Goal: Transaction & Acquisition: Purchase product/service

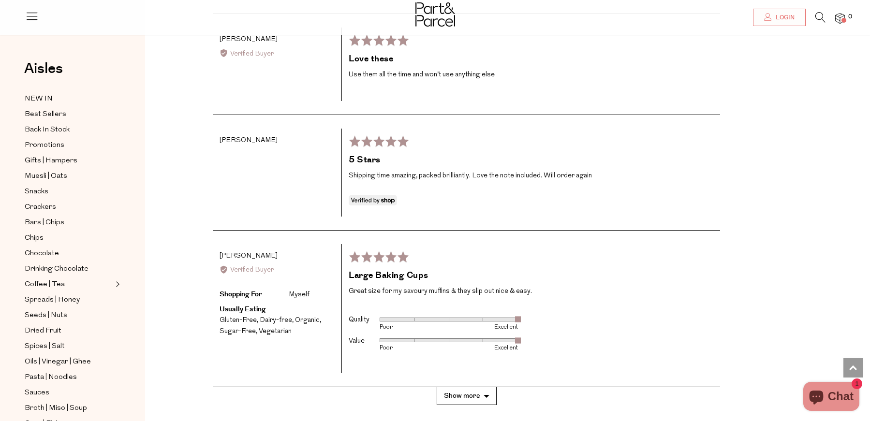
scroll to position [1763, 0]
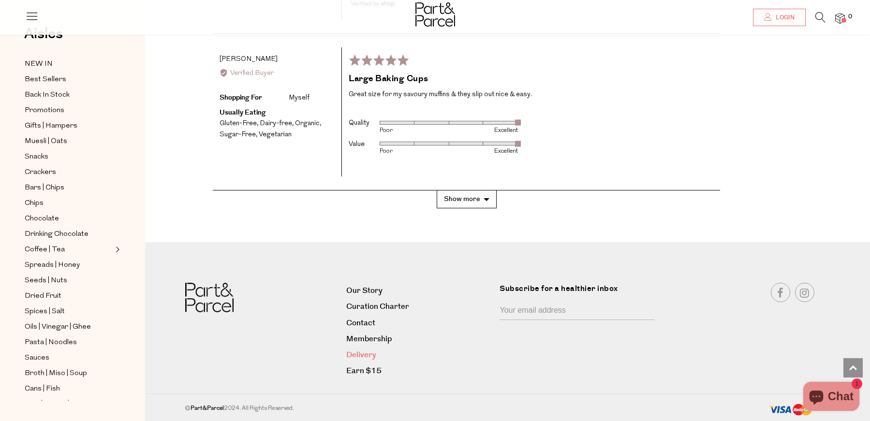
click at [362, 353] on link "Delivery" at bounding box center [419, 355] width 147 height 13
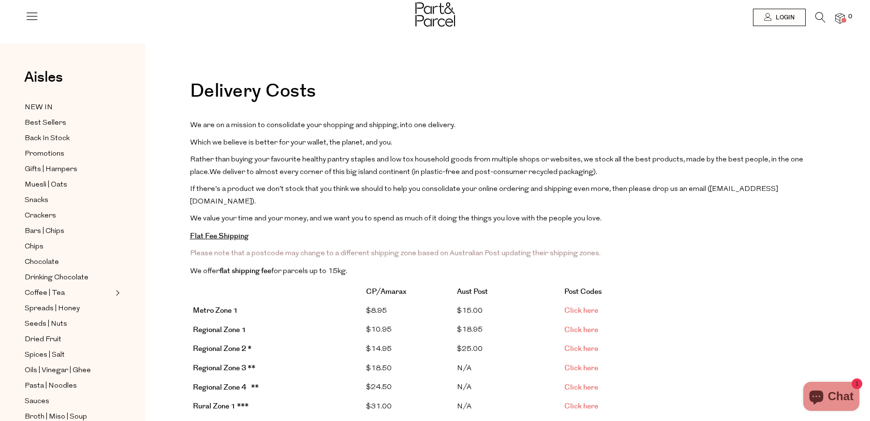
click at [576, 306] on link "Click here" at bounding box center [581, 311] width 34 height 10
click at [439, 14] on img at bounding box center [435, 14] width 40 height 24
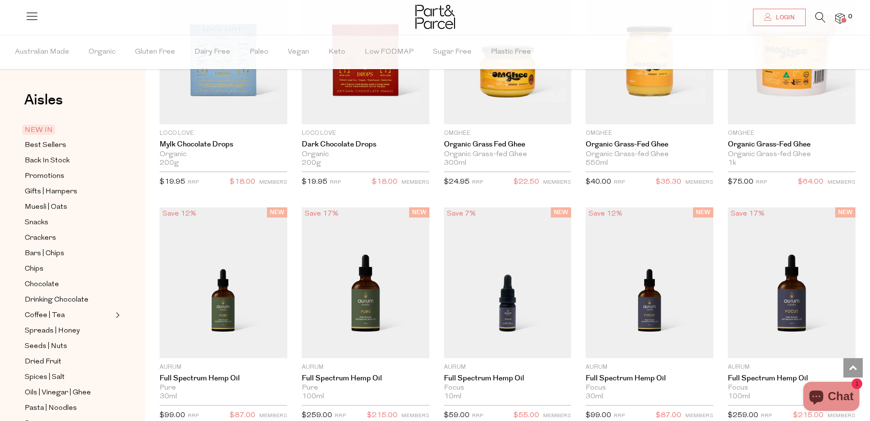
scroll to position [938, 0]
click at [54, 360] on span "Dried Fruit" at bounding box center [43, 362] width 37 height 12
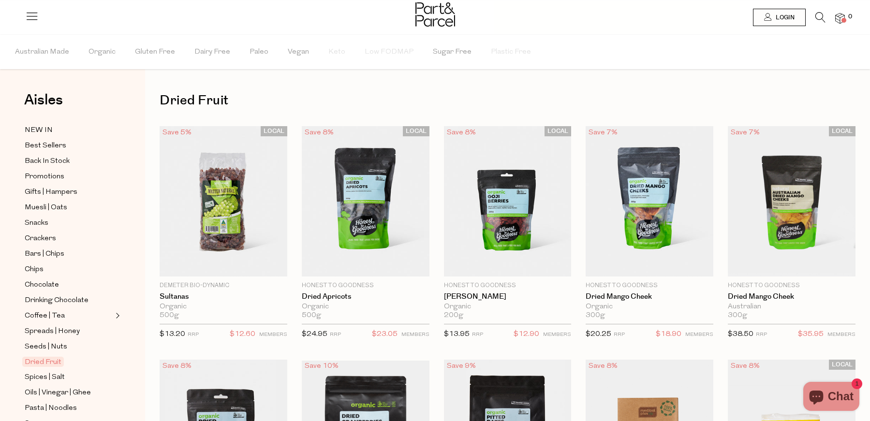
click at [816, 15] on icon at bounding box center [820, 17] width 10 height 11
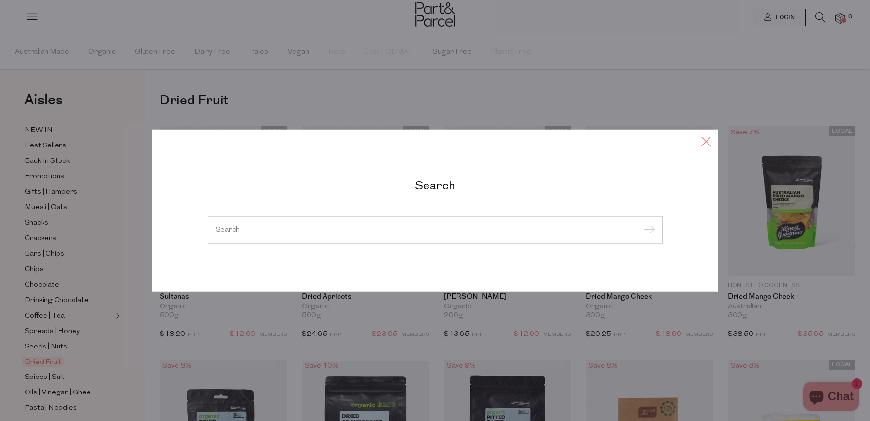
click at [704, 140] on icon at bounding box center [706, 141] width 15 height 14
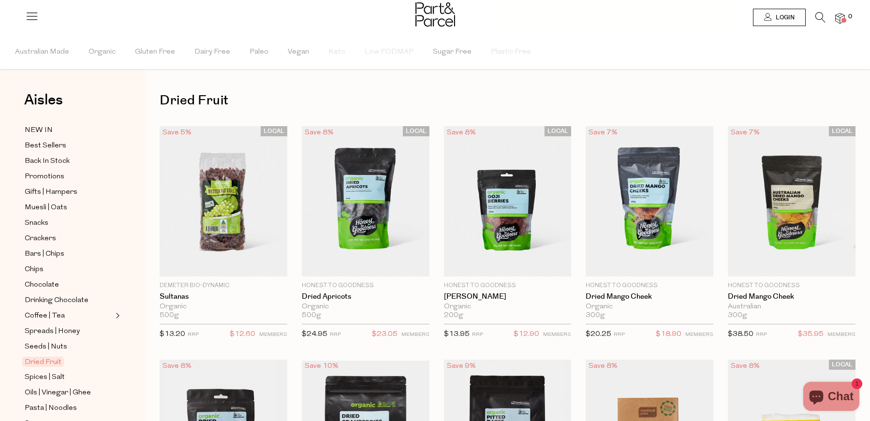
click at [438, 15] on img at bounding box center [435, 14] width 40 height 24
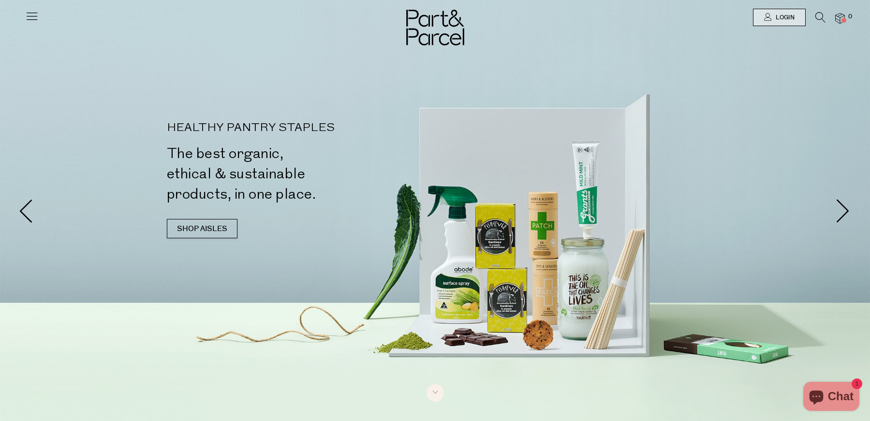
click at [28, 16] on icon at bounding box center [32, 16] width 14 height 14
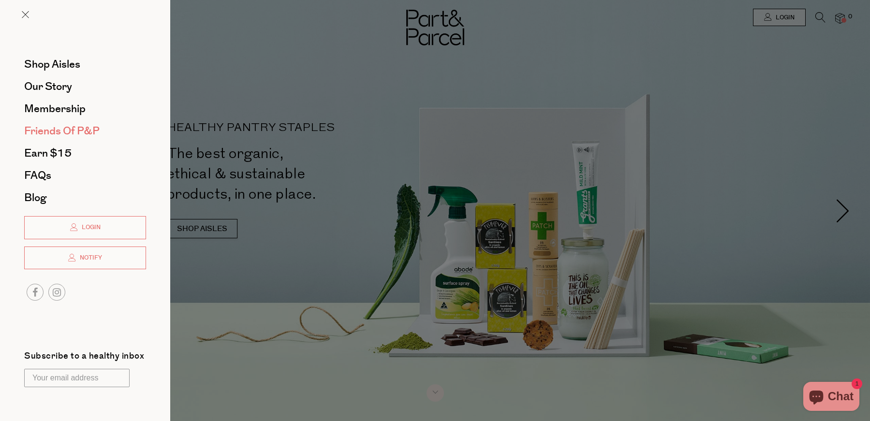
click at [49, 129] on span "Friends of P&P" at bounding box center [61, 130] width 75 height 15
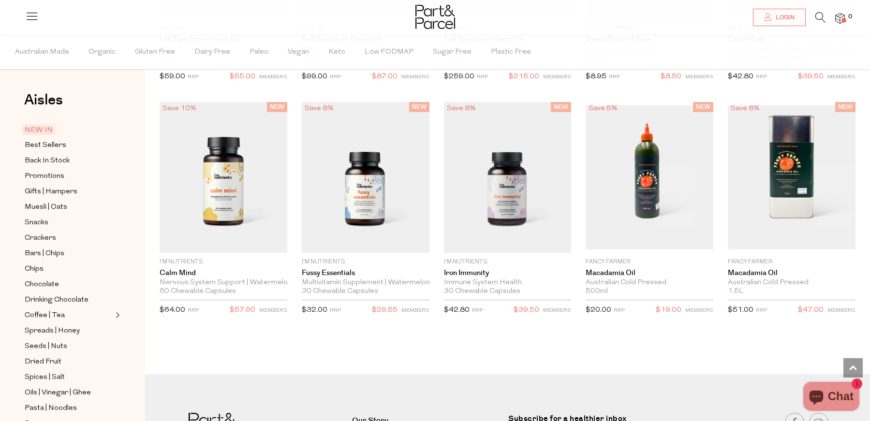
scroll to position [1649, 0]
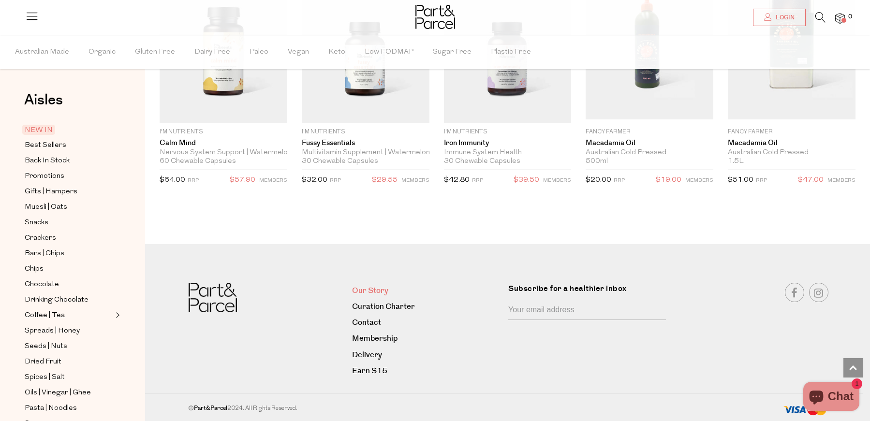
click at [380, 289] on link "Our Story" at bounding box center [426, 290] width 149 height 13
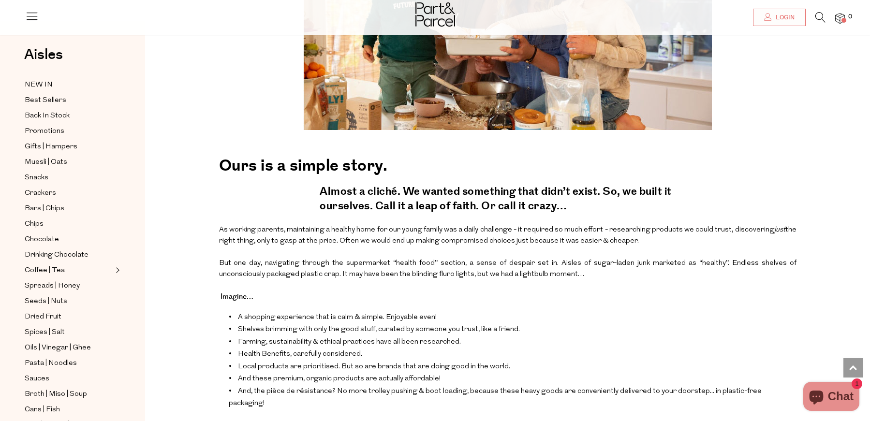
scroll to position [768, 0]
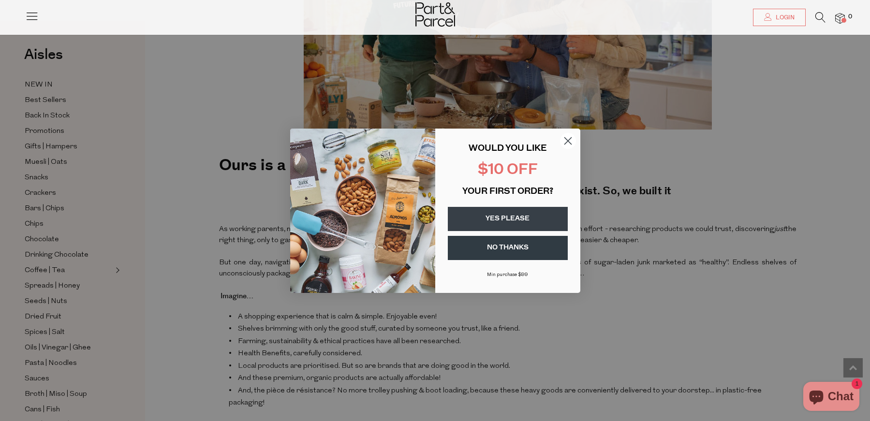
click at [522, 219] on button "YES PLEASE" at bounding box center [508, 219] width 120 height 24
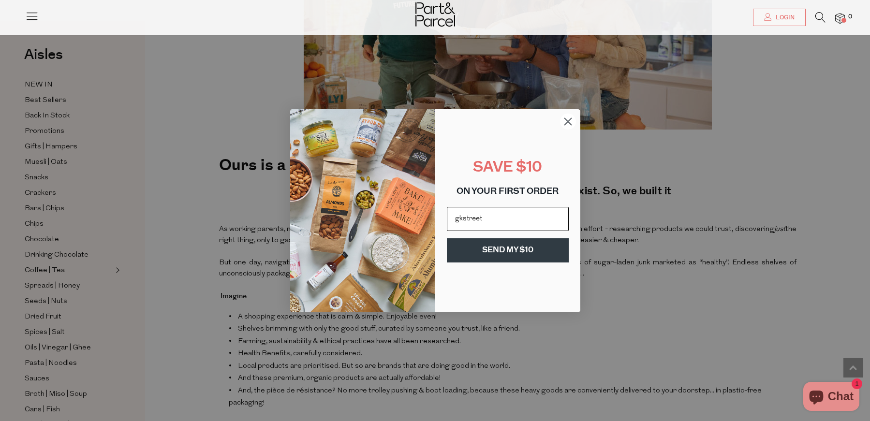
type input "gkstreet@bigpond.com"
click at [521, 250] on button "SEND MY $10" at bounding box center [508, 250] width 122 height 24
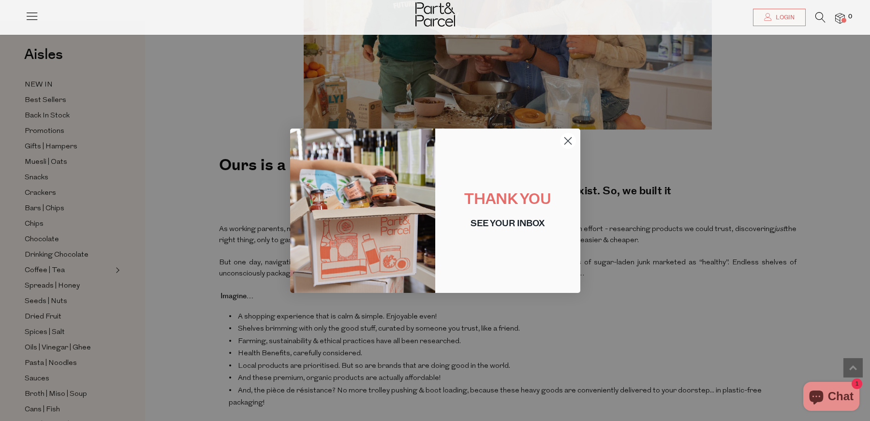
click at [567, 138] on circle "Close dialog" at bounding box center [567, 140] width 16 height 16
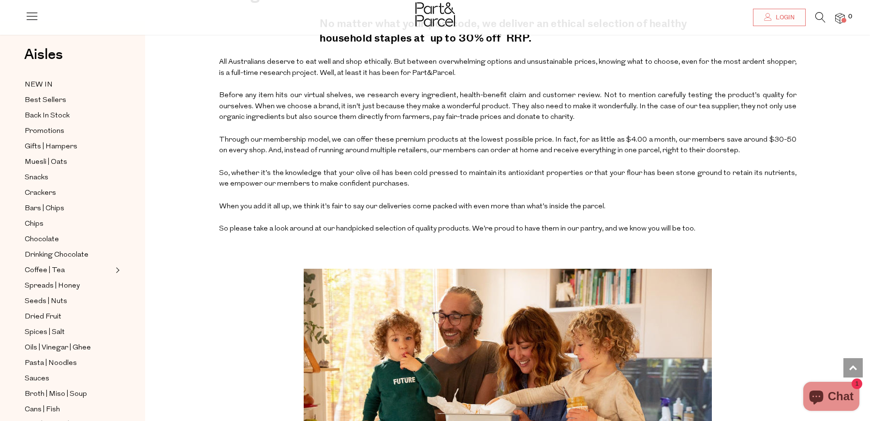
scroll to position [0, 0]
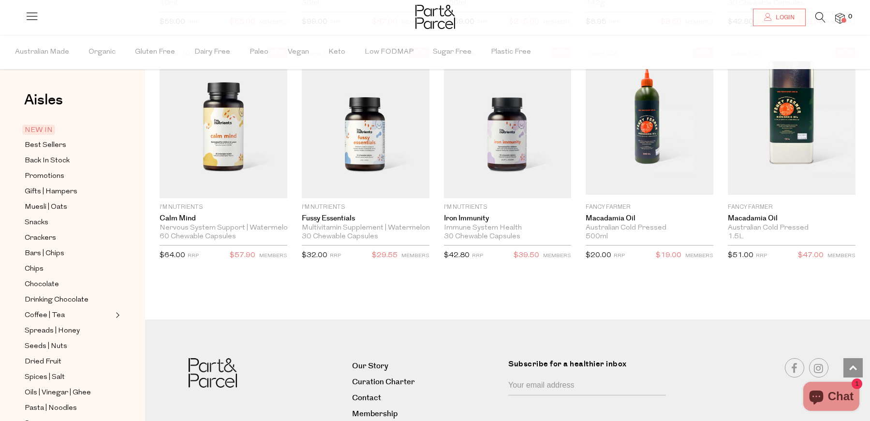
click at [820, 15] on icon at bounding box center [820, 17] width 10 height 11
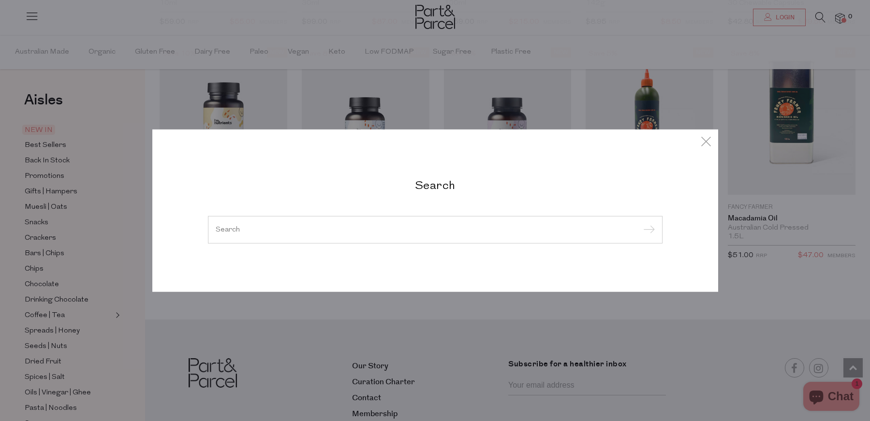
click at [260, 231] on input "search" at bounding box center [435, 229] width 439 height 7
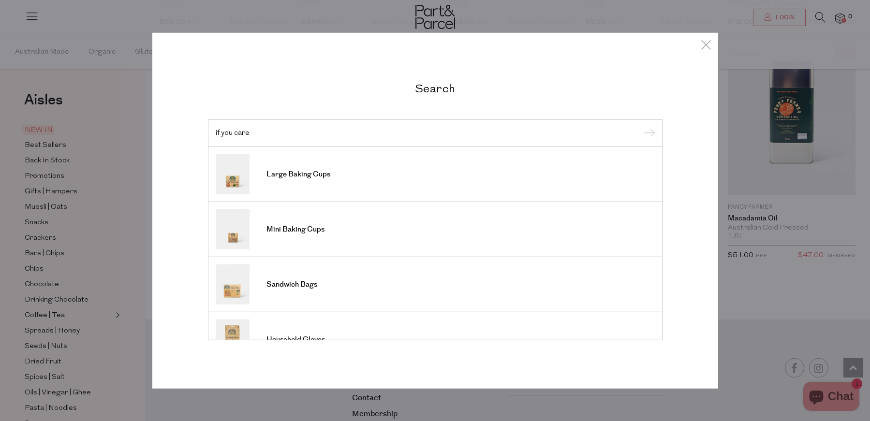
type input "if you care"
click at [640, 126] on input "submit" at bounding box center [647, 133] width 15 height 15
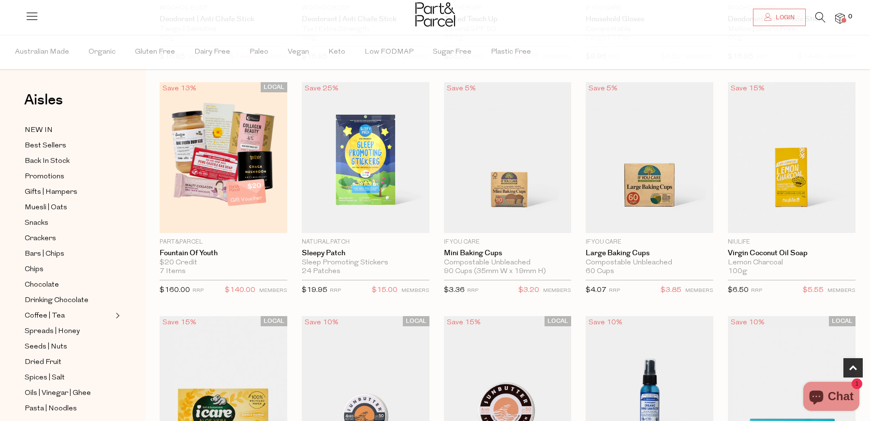
scroll to position [263, 0]
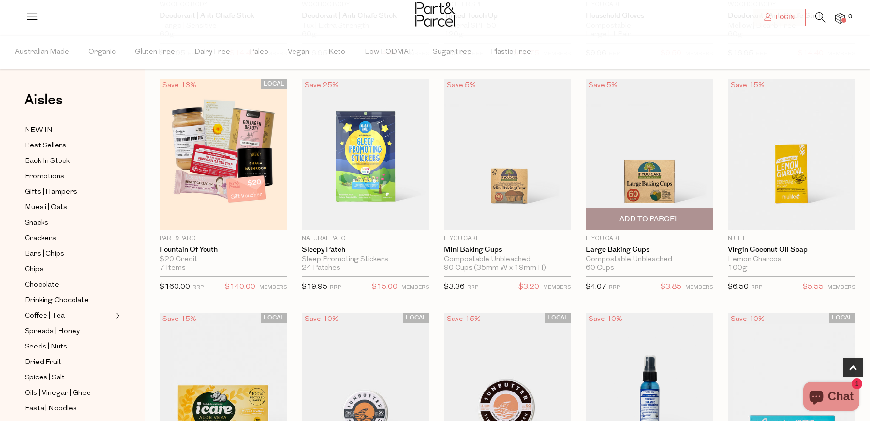
click at [643, 181] on img at bounding box center [650, 154] width 128 height 150
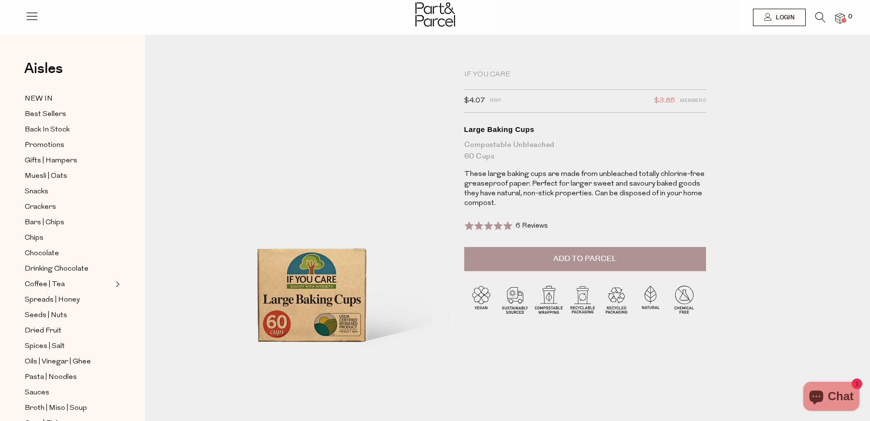
click at [579, 261] on span "Add to Parcel" at bounding box center [584, 258] width 63 height 11
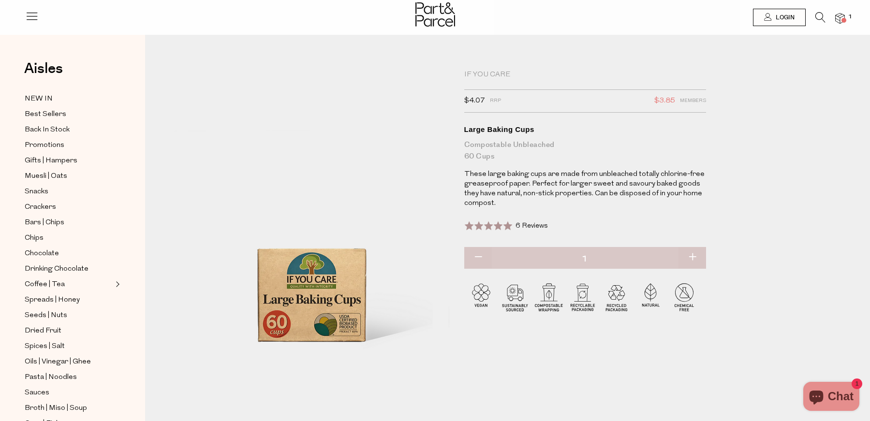
click at [690, 255] on button "button" at bounding box center [692, 257] width 28 height 21
type input "2"
click at [690, 255] on button "button" at bounding box center [692, 257] width 28 height 21
type input "3"
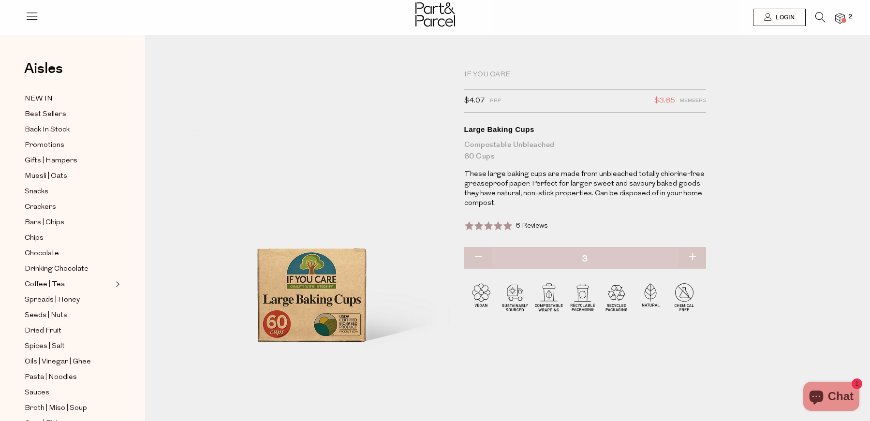
type input "3"
click at [691, 255] on button "button" at bounding box center [692, 257] width 28 height 21
type input "4"
click at [691, 255] on button "button" at bounding box center [692, 257] width 28 height 21
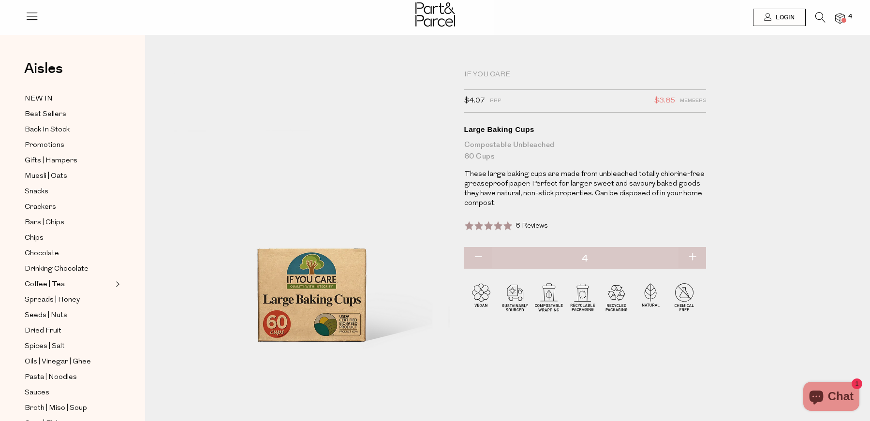
type input "5"
click at [691, 255] on button "button" at bounding box center [692, 257] width 28 height 21
type input "6"
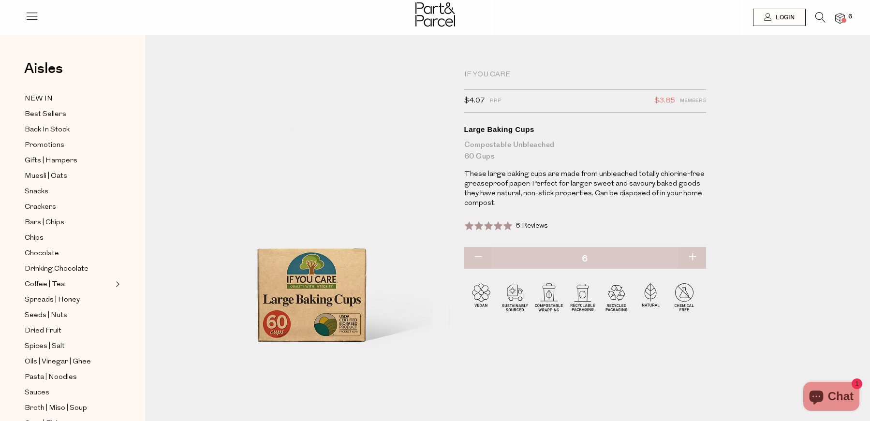
click at [817, 15] on icon at bounding box center [820, 17] width 10 height 11
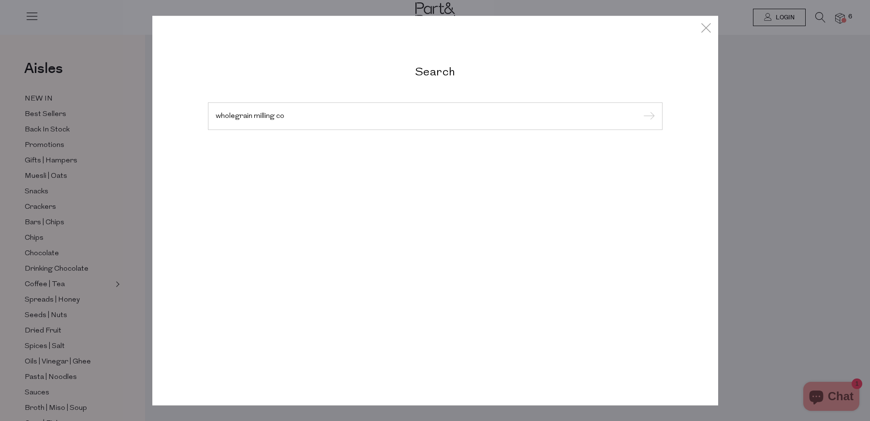
type input "wholegrain milling co"
click at [640, 109] on input "submit" at bounding box center [647, 116] width 15 height 15
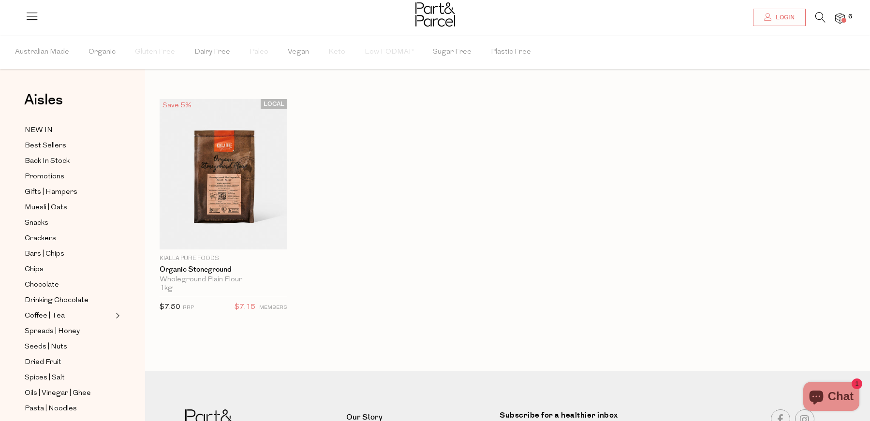
click at [841, 15] on img at bounding box center [840, 18] width 10 height 11
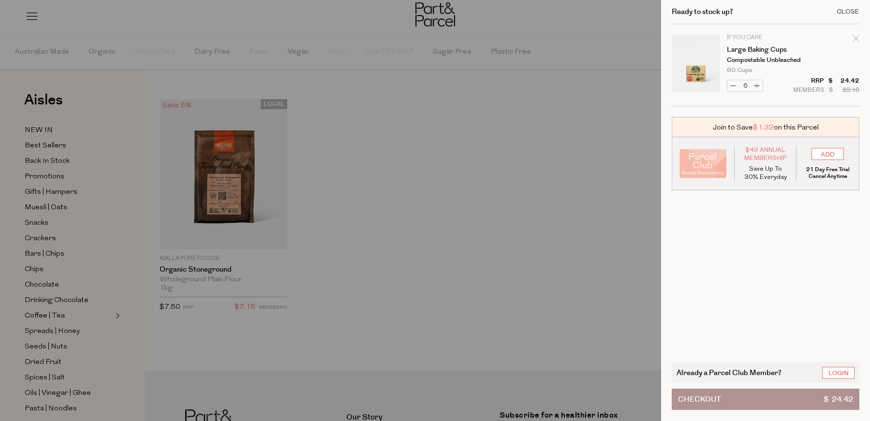
click at [850, 9] on div "Close" at bounding box center [848, 12] width 23 height 6
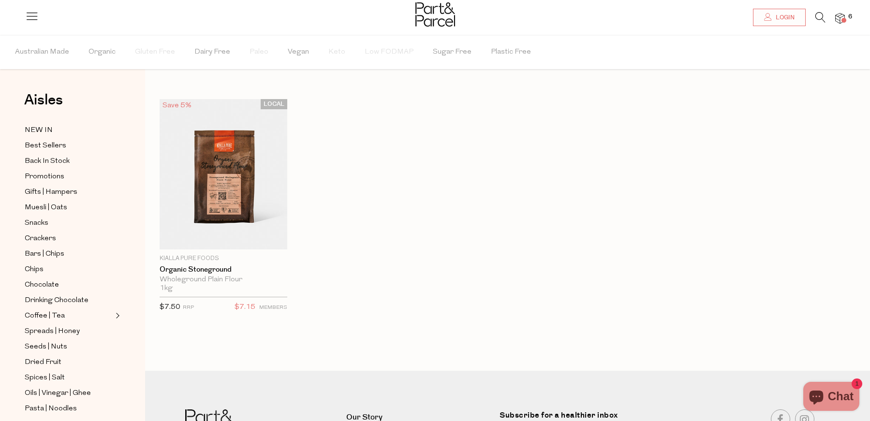
click at [837, 16] on img at bounding box center [840, 18] width 10 height 11
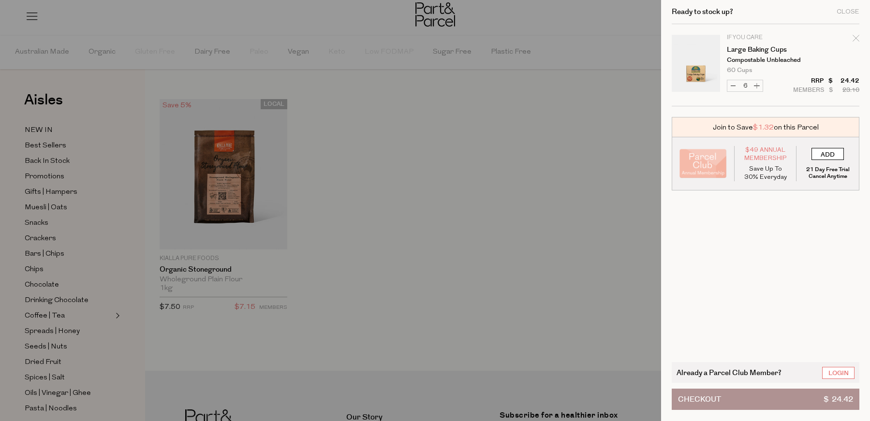
click at [831, 156] on input "ADD" at bounding box center [827, 154] width 32 height 12
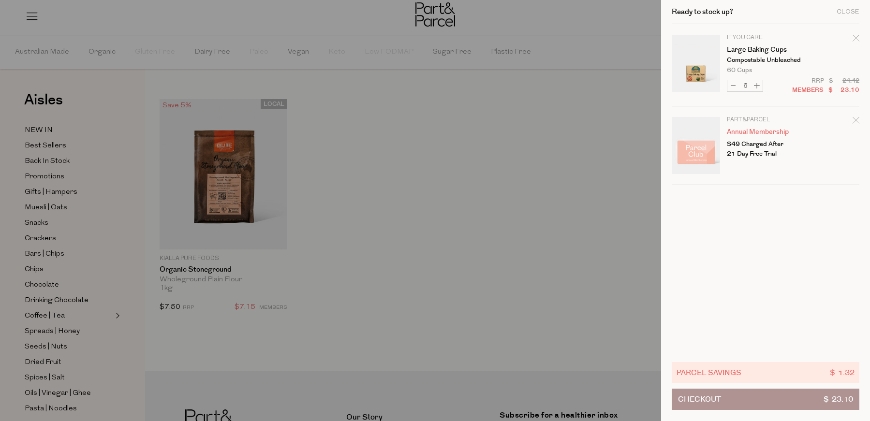
click at [854, 119] on icon "Remove Annual Membership" at bounding box center [855, 120] width 6 height 6
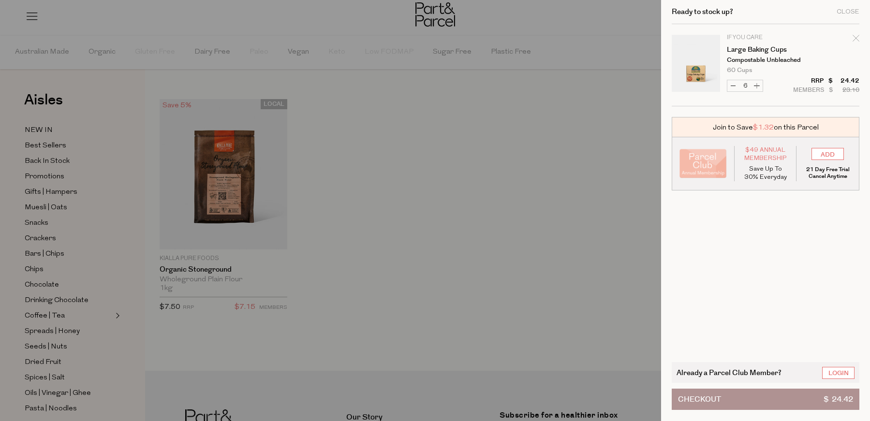
click at [855, 119] on div "Join to Save $1.32 on this Parcel" at bounding box center [766, 127] width 188 height 20
click at [849, 10] on div "Close" at bounding box center [848, 12] width 23 height 6
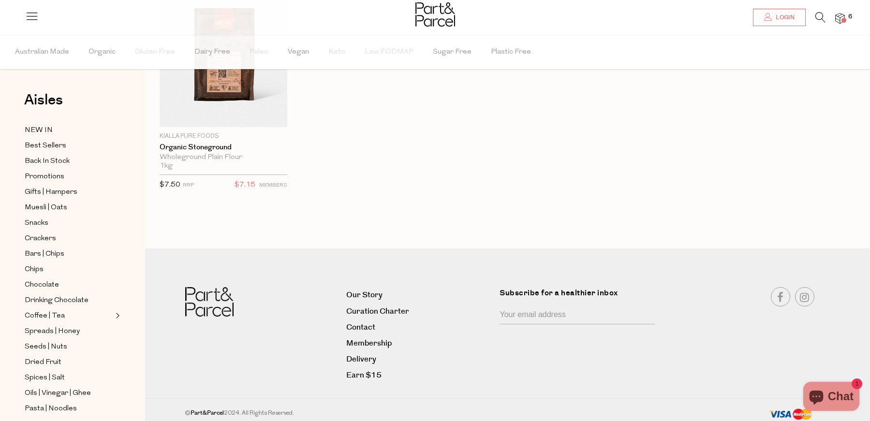
scroll to position [135, 0]
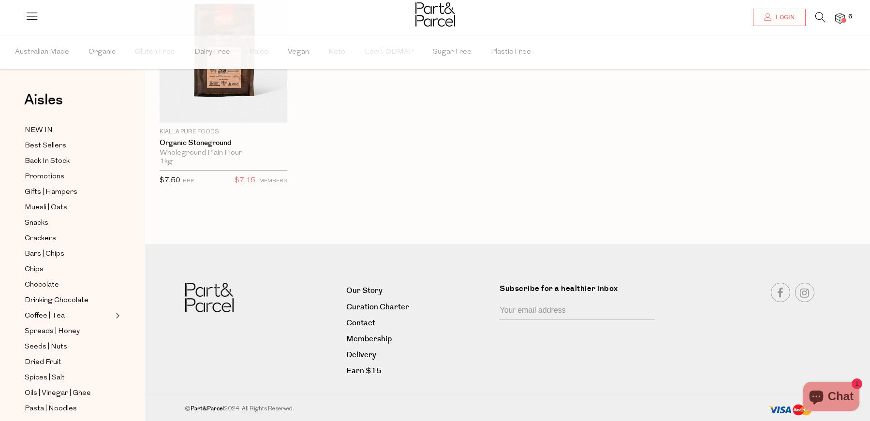
click at [850, 398] on span "Chat" at bounding box center [841, 396] width 26 height 15
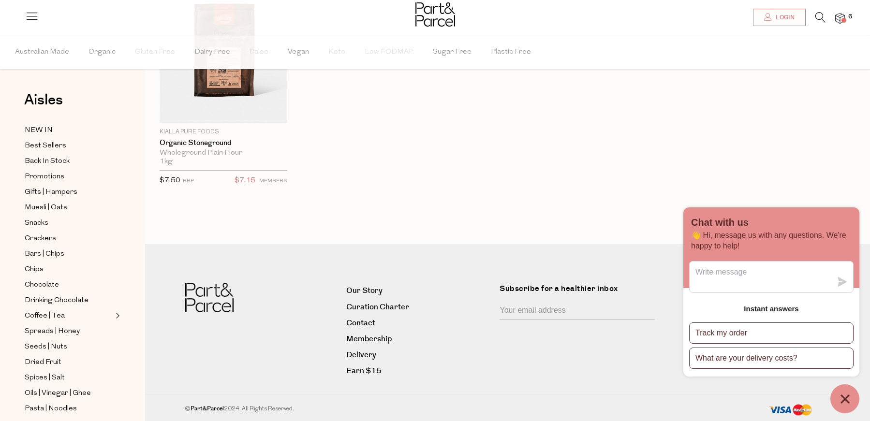
drag, startPoint x: 776, startPoint y: 176, endPoint x: 770, endPoint y: 176, distance: 5.8
click at [776, 176] on div "LOCAL Save 5% 1 Add To Parcel Kialla Pure Foods Organic Stoneground Wholeground…" at bounding box center [500, 89] width 710 height 234
click at [843, 17] on img at bounding box center [840, 18] width 10 height 11
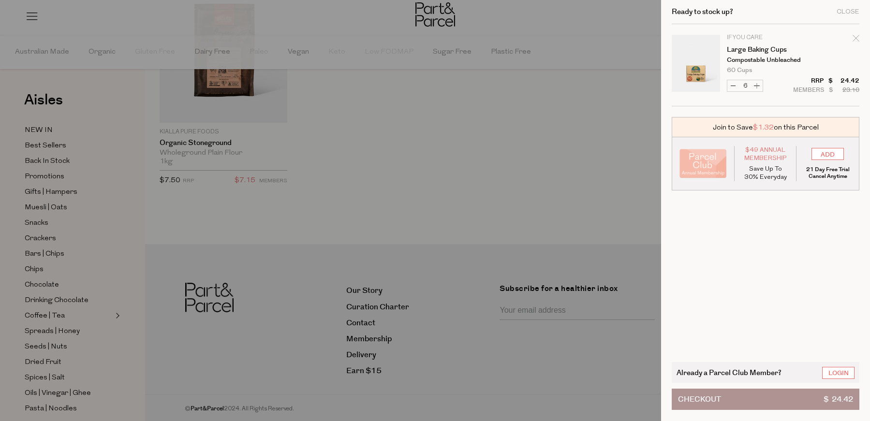
click at [837, 400] on span "$ 24.42" at bounding box center [837, 399] width 29 height 20
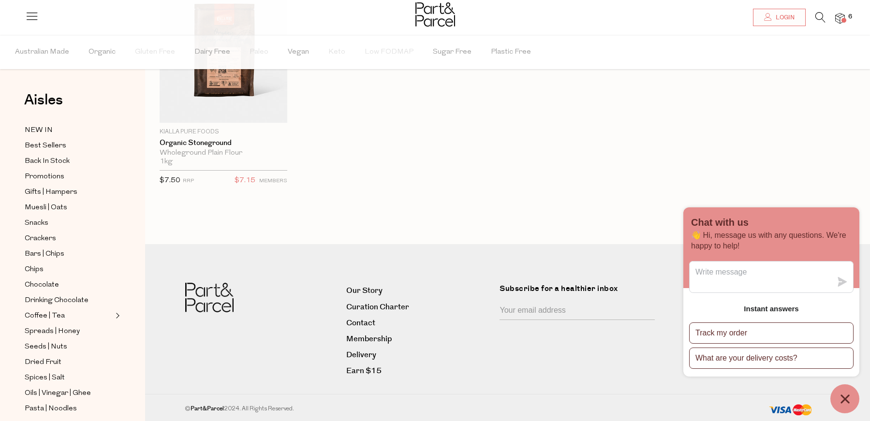
click at [839, 16] on img at bounding box center [840, 18] width 10 height 11
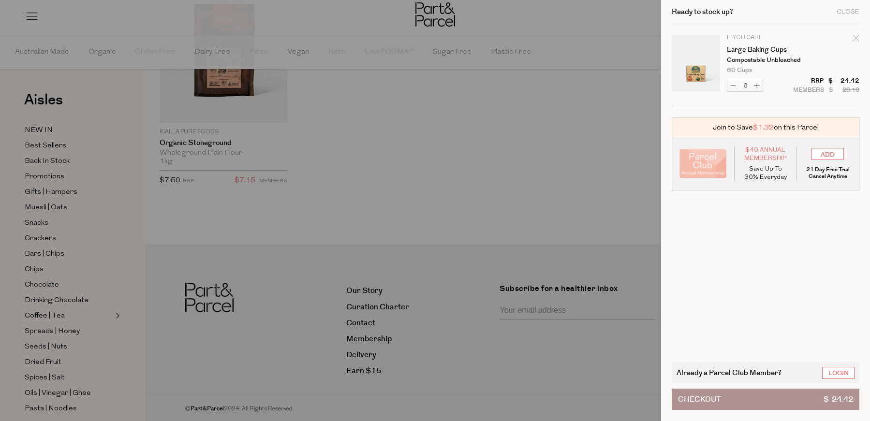
click at [826, 397] on span "$ 24.42" at bounding box center [837, 399] width 29 height 20
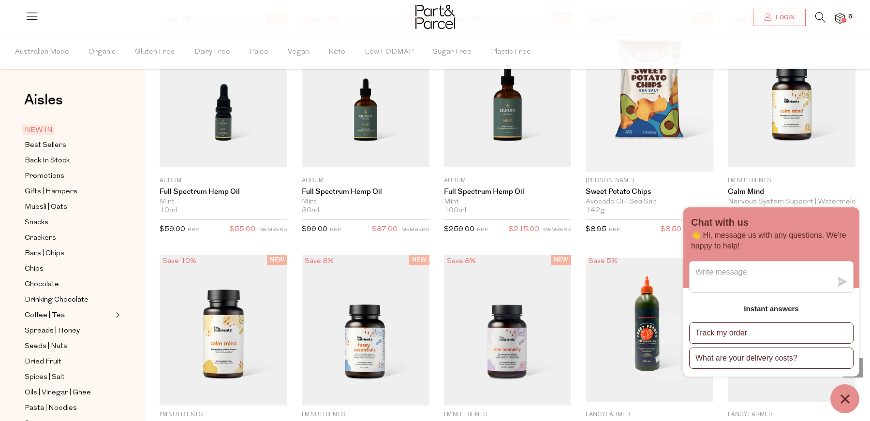
scroll to position [1649, 0]
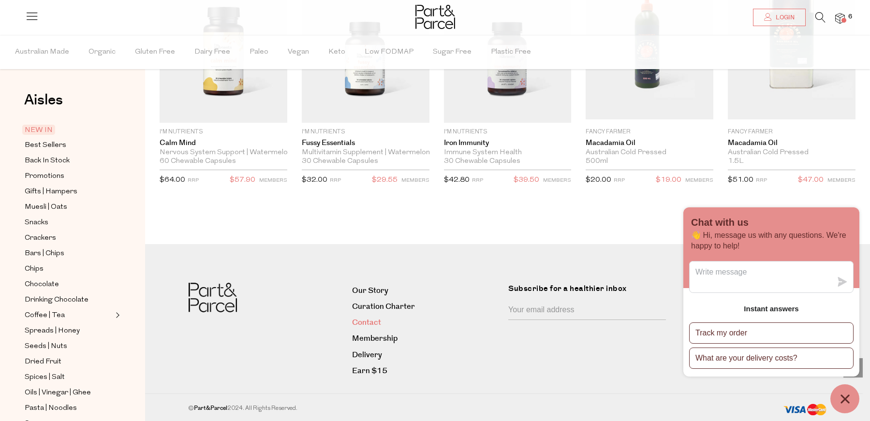
click at [365, 319] on link "Contact" at bounding box center [426, 322] width 149 height 13
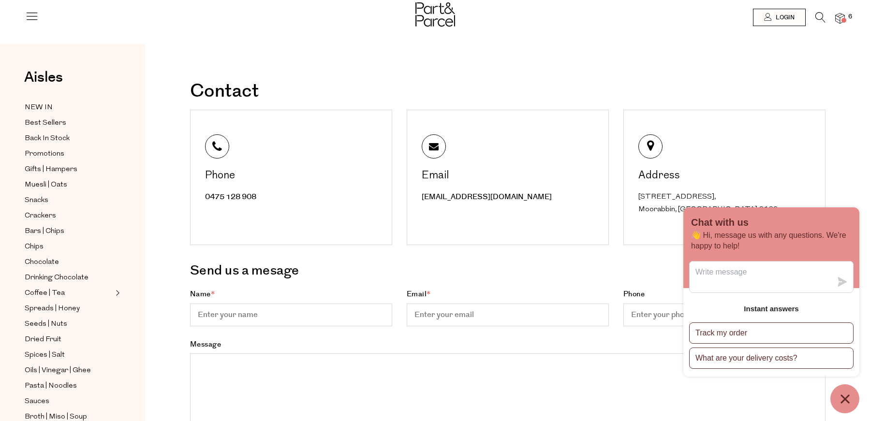
click at [842, 16] on img at bounding box center [840, 18] width 10 height 11
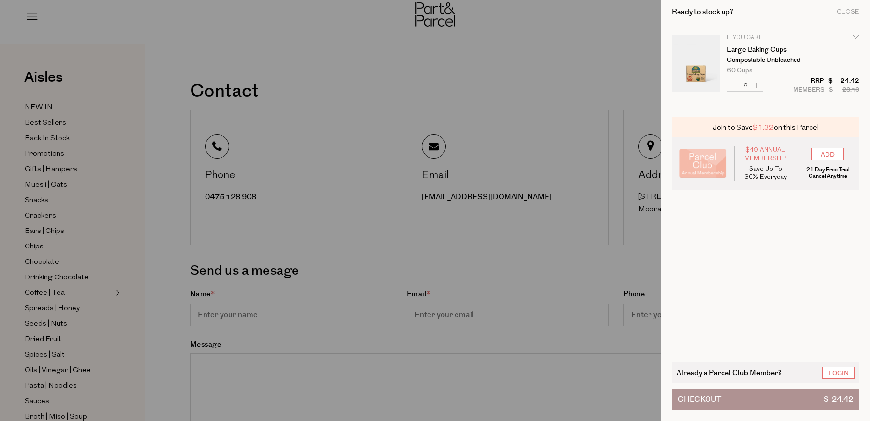
click at [829, 399] on span "$ 24.42" at bounding box center [837, 399] width 29 height 20
